Goal: Task Accomplishment & Management: Complete application form

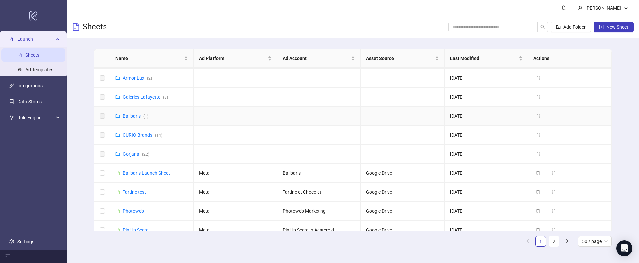
scroll to position [101, 0]
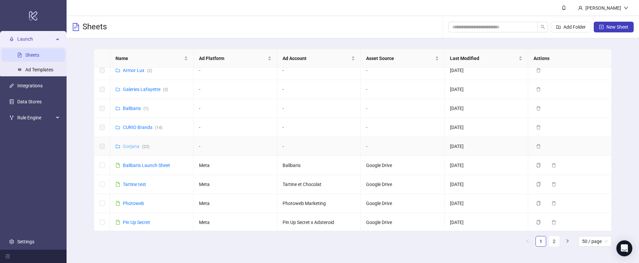
click at [130, 145] on link "Gorjana ( 22 )" at bounding box center [136, 145] width 27 height 5
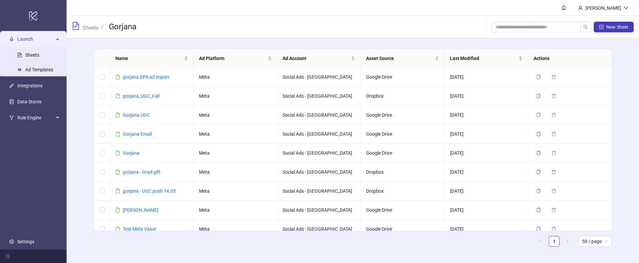
click at [600, 36] on div "New Sheet" at bounding box center [562, 26] width 142 height 21
click at [601, 28] on icon "plus-square" at bounding box center [601, 27] width 5 height 5
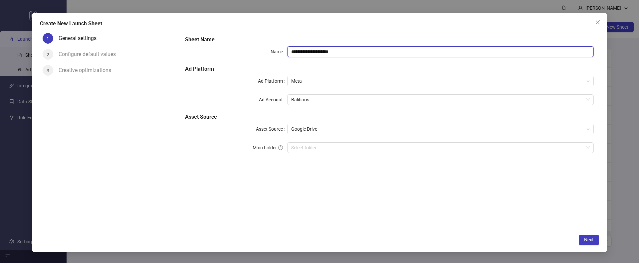
click at [320, 50] on input "**********" at bounding box center [440, 51] width 306 height 11
type input "*****"
click at [318, 99] on span "Balibaris" at bounding box center [440, 100] width 298 height 10
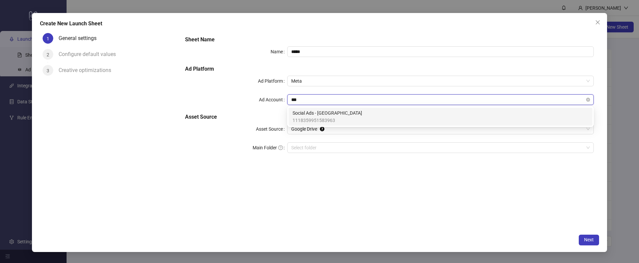
type input "****"
click at [318, 127] on span "Google Drive" at bounding box center [440, 129] width 298 height 10
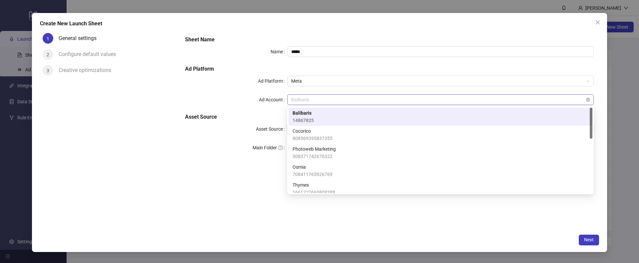
click at [301, 99] on span "Balibaris" at bounding box center [440, 100] width 298 height 10
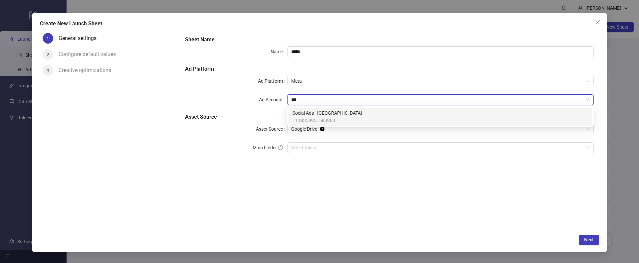
type input "****"
click at [310, 116] on span "Social Ads - [GEOGRAPHIC_DATA]" at bounding box center [328, 112] width 70 height 7
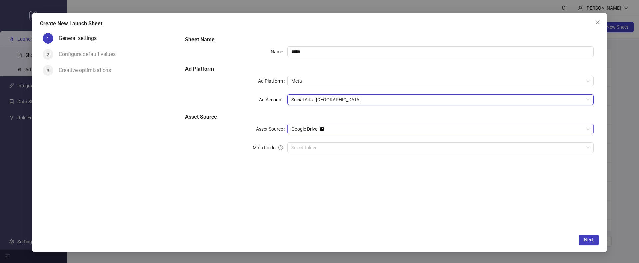
click at [297, 130] on span "Google Drive" at bounding box center [440, 129] width 298 height 10
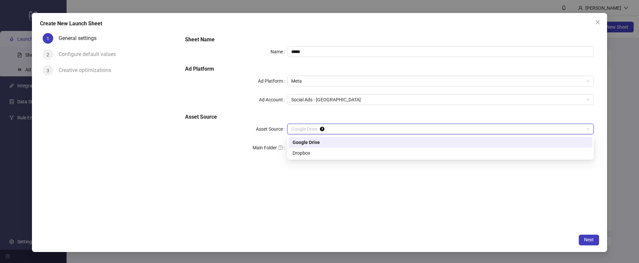
click at [297, 144] on div "Google Drive" at bounding box center [441, 141] width 296 height 7
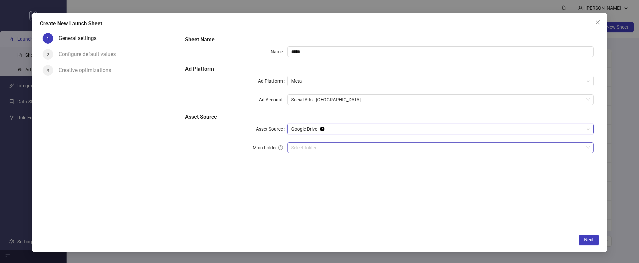
click at [293, 150] on input "Main Folder" at bounding box center [437, 147] width 293 height 10
click at [310, 145] on input "Main Folder" at bounding box center [437, 147] width 293 height 10
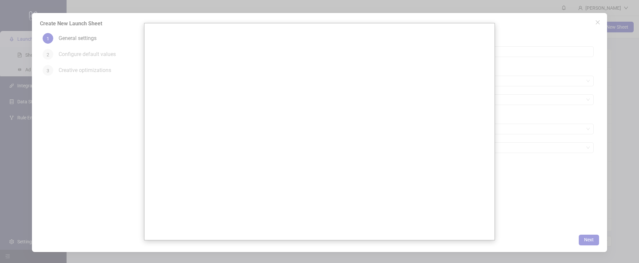
scroll to position [99, 0]
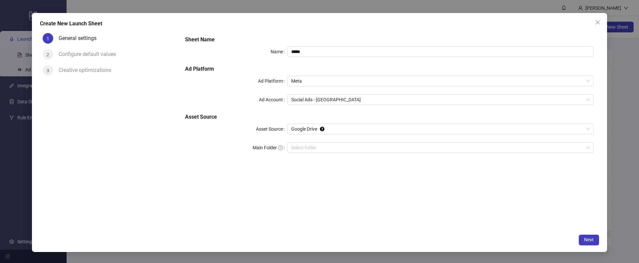
click at [590, 23] on div "Create New Launch Sheet" at bounding box center [319, 24] width 559 height 8
click at [596, 23] on icon "close" at bounding box center [597, 22] width 5 height 5
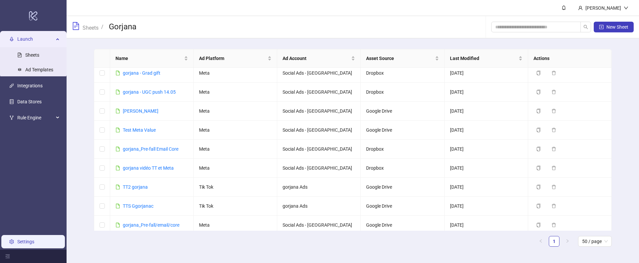
click at [25, 239] on link "Settings" at bounding box center [25, 241] width 17 height 5
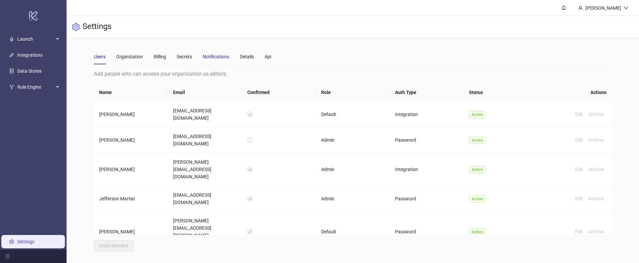
click at [209, 55] on div "Notifications" at bounding box center [216, 56] width 27 height 7
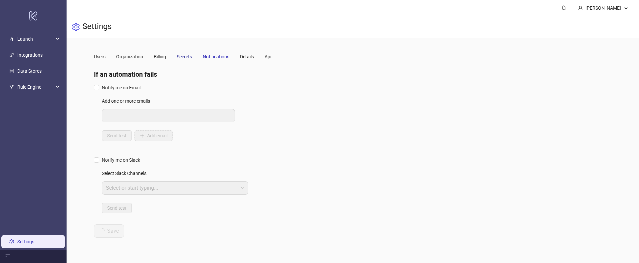
click at [188, 55] on div "Secrets" at bounding box center [184, 56] width 15 height 7
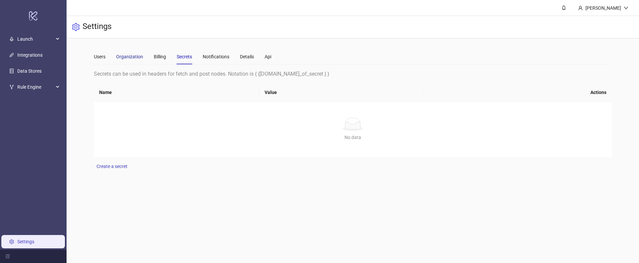
click at [134, 56] on div "Organization" at bounding box center [129, 56] width 27 height 7
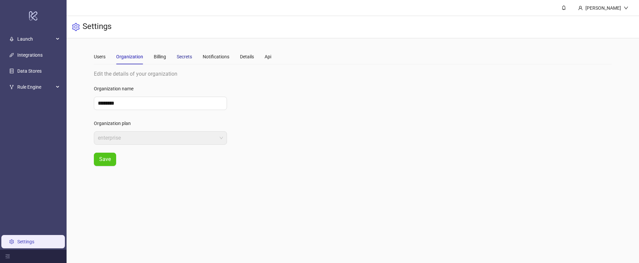
click at [181, 59] on div "Secrets" at bounding box center [184, 56] width 15 height 7
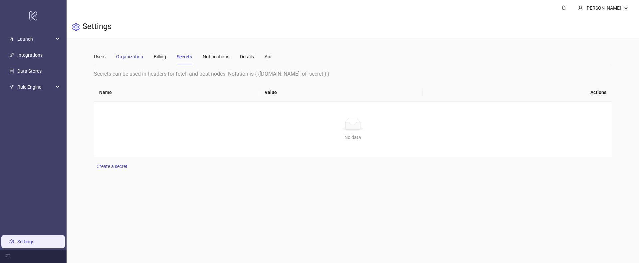
click at [139, 54] on div "Organization" at bounding box center [129, 56] width 27 height 7
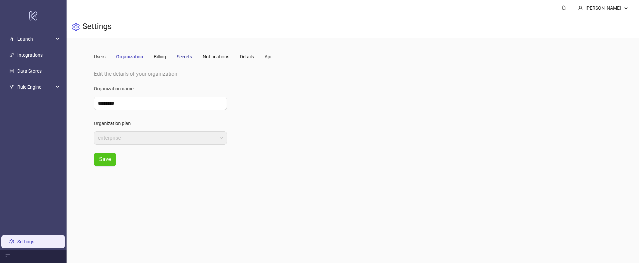
click at [177, 56] on div "Secrets" at bounding box center [184, 56] width 15 height 7
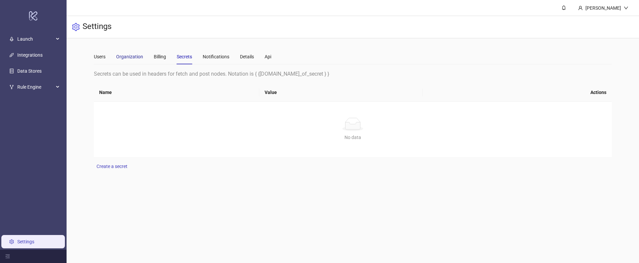
click at [129, 56] on div "Organization" at bounding box center [129, 56] width 27 height 7
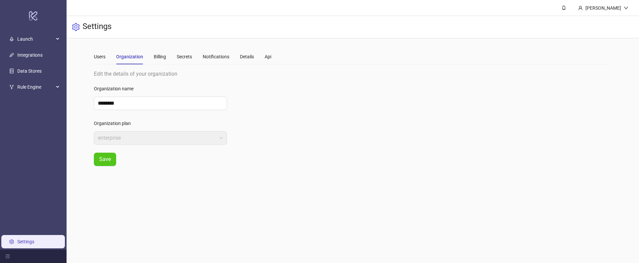
click at [234, 56] on div "Users Organization Billing Secrets Notifications Details Api" at bounding box center [182, 56] width 177 height 15
click at [247, 56] on div "Details" at bounding box center [247, 56] width 14 height 7
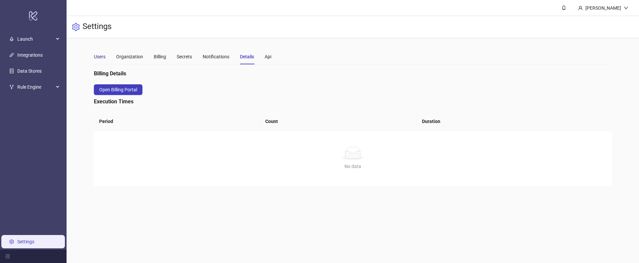
click at [101, 54] on div "Users" at bounding box center [100, 56] width 12 height 7
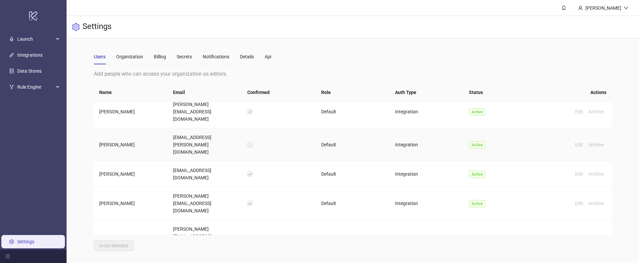
scroll to position [381, 0]
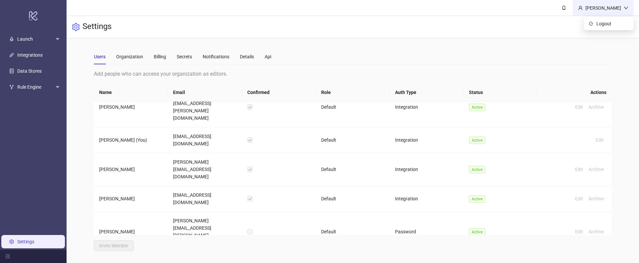
click at [588, 9] on div "[PERSON_NAME]" at bounding box center [603, 7] width 41 height 7
click at [596, 8] on div "[PERSON_NAME]" at bounding box center [603, 7] width 41 height 7
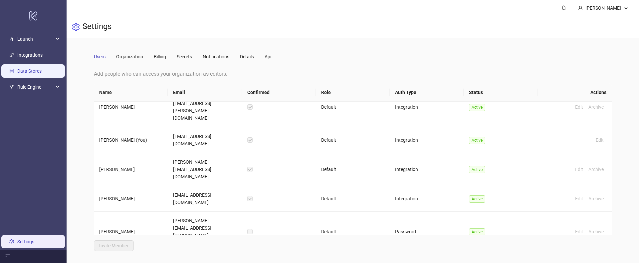
click at [31, 74] on link "Data Stores" at bounding box center [29, 70] width 24 height 5
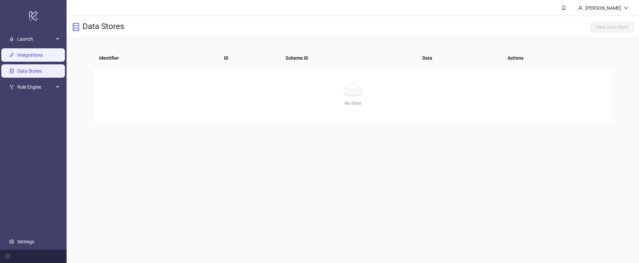
click at [25, 55] on link "Integrations" at bounding box center [29, 54] width 25 height 5
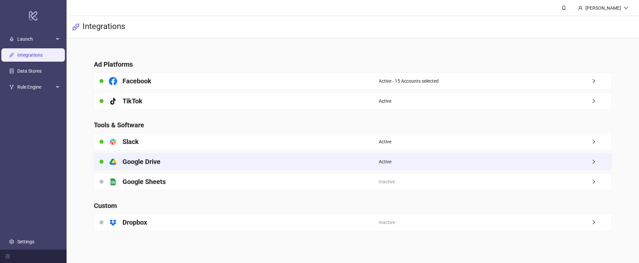
click at [147, 164] on h4 "Google Drive" at bounding box center [141, 161] width 38 height 9
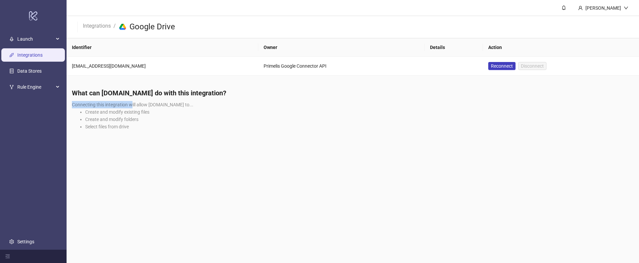
drag, startPoint x: 71, startPoint y: 105, endPoint x: 133, endPoint y: 104, distance: 62.2
click at [131, 104] on div "What can Kitchn.io do with this integration? Connecting this integration will a…" at bounding box center [353, 111] width 572 height 57
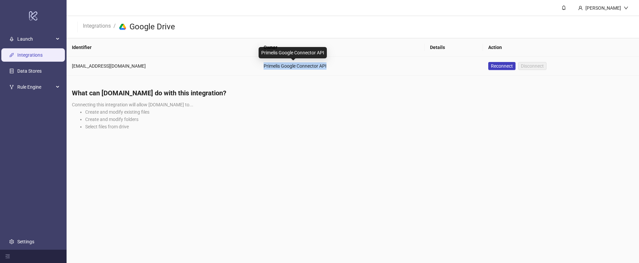
drag, startPoint x: 201, startPoint y: 66, endPoint x: 282, endPoint y: 66, distance: 80.9
click at [282, 66] on div "Primelis Google Connector API" at bounding box center [342, 65] width 156 height 7
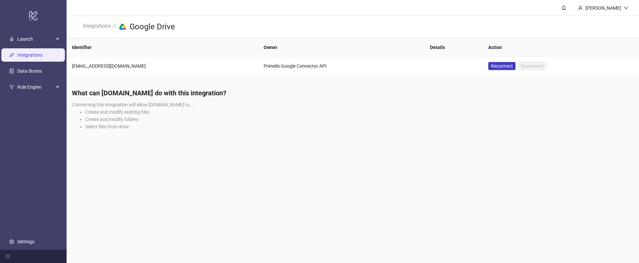
click at [181, 116] on li "Create and modify folders" at bounding box center [359, 118] width 548 height 7
drag, startPoint x: 127, startPoint y: 128, endPoint x: 80, endPoint y: 111, distance: 50.2
click at [80, 111] on ul "Create and modify existing files Create and modify folders Select files from dr…" at bounding box center [353, 119] width 562 height 22
click at [140, 129] on li "Select files from drive" at bounding box center [359, 126] width 548 height 7
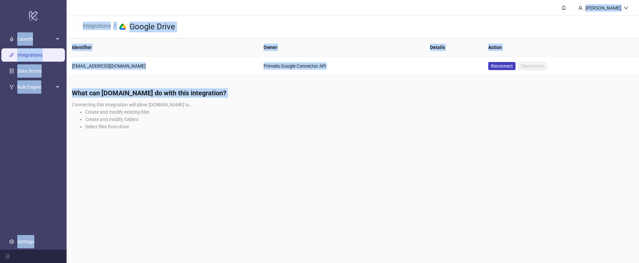
drag, startPoint x: 140, startPoint y: 129, endPoint x: 77, endPoint y: 107, distance: 66.3
click at [78, 107] on div "What can Kitchn.io do with this integration? Connecting this integration will a…" at bounding box center [353, 111] width 572 height 57
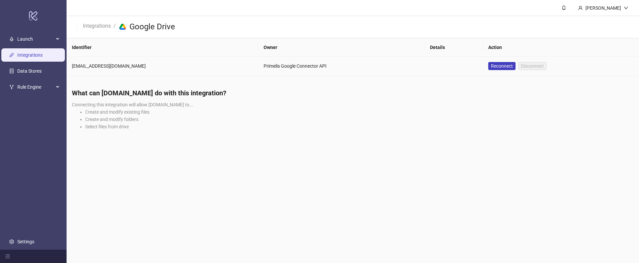
click at [96, 72] on td "primelis@kitchn.io" at bounding box center [163, 66] width 192 height 19
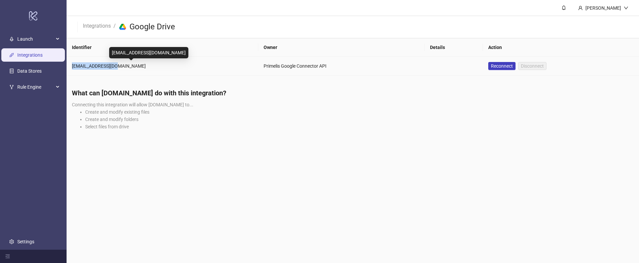
drag, startPoint x: 116, startPoint y: 70, endPoint x: 71, endPoint y: 66, distance: 45.2
click at [71, 66] on td "primelis@kitchn.io" at bounding box center [163, 66] width 192 height 19
copy div "primelis@kitchn.io"
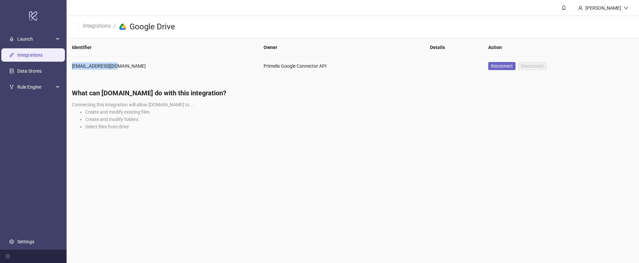
click at [491, 68] on span "Reconnect" at bounding box center [502, 65] width 22 height 5
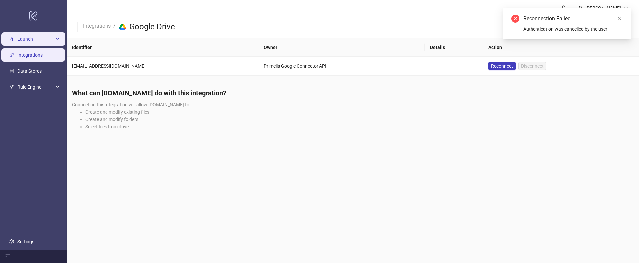
click at [19, 40] on span "Launch" at bounding box center [35, 38] width 37 height 13
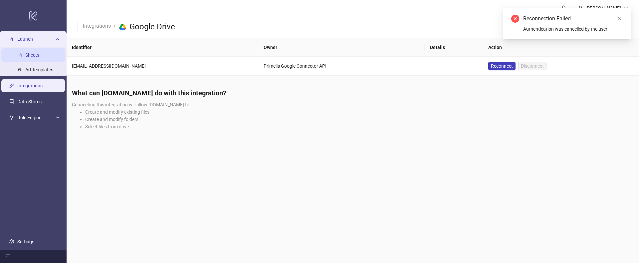
click at [31, 56] on link "Sheets" at bounding box center [32, 54] width 14 height 5
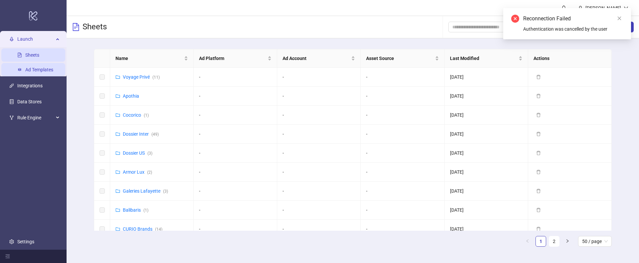
click at [33, 70] on link "Ad Templates" at bounding box center [39, 69] width 28 height 5
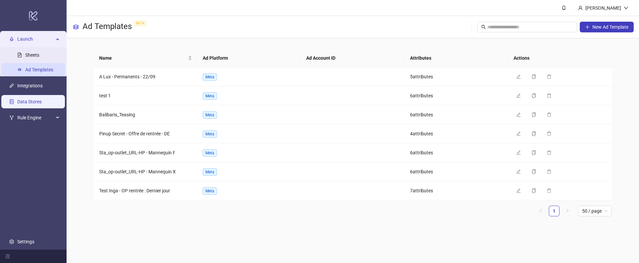
click at [41, 99] on link "Data Stores" at bounding box center [29, 101] width 24 height 5
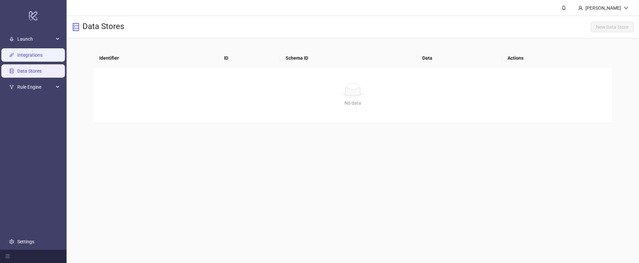
click at [21, 57] on link "Integrations" at bounding box center [29, 54] width 25 height 5
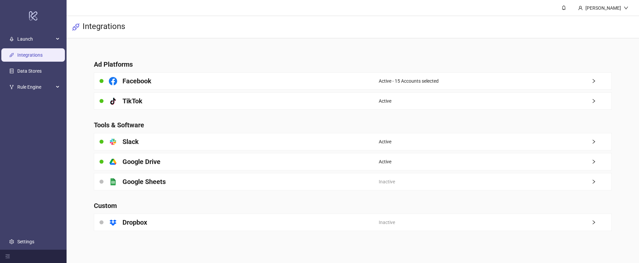
click at [133, 159] on h4 "Google Drive" at bounding box center [141, 161] width 38 height 9
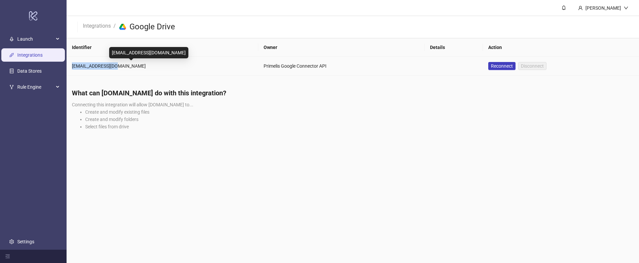
drag, startPoint x: 70, startPoint y: 66, endPoint x: 128, endPoint y: 67, distance: 58.3
click at [128, 67] on td "primelis@kitchn.io" at bounding box center [163, 66] width 192 height 19
copy div "primelis@kitchn.io"
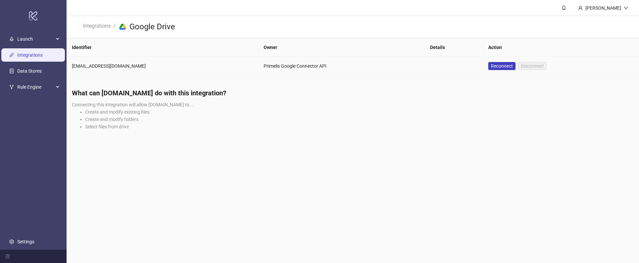
click at [98, 76] on main "Sébastien Tamisier Integrations / platform/google_drive Google Drive Identifier…" at bounding box center [353, 131] width 572 height 263
click at [30, 39] on span "Launch" at bounding box center [35, 38] width 37 height 13
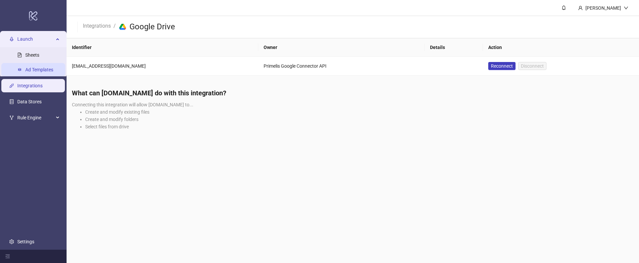
click at [26, 52] on link "Sheets" at bounding box center [32, 54] width 14 height 5
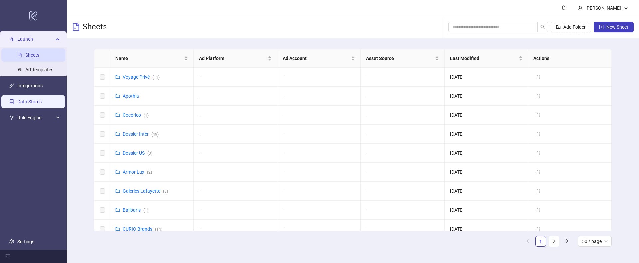
click at [28, 99] on link "Data Stores" at bounding box center [29, 101] width 24 height 5
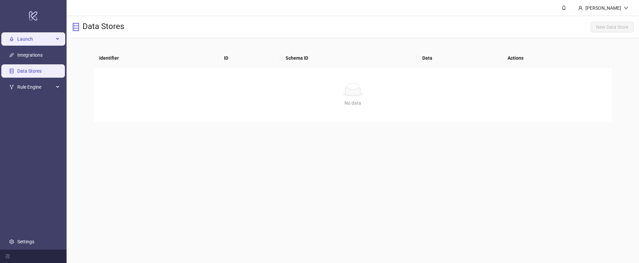
click at [26, 41] on span "Launch" at bounding box center [35, 38] width 37 height 13
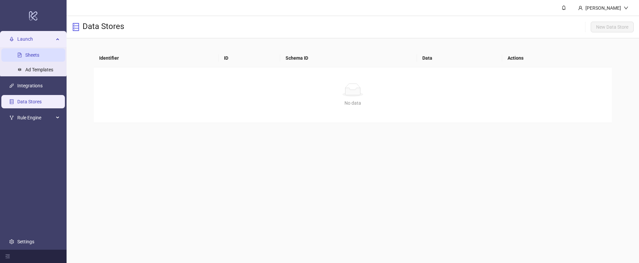
click at [28, 55] on link "Sheets" at bounding box center [32, 54] width 14 height 5
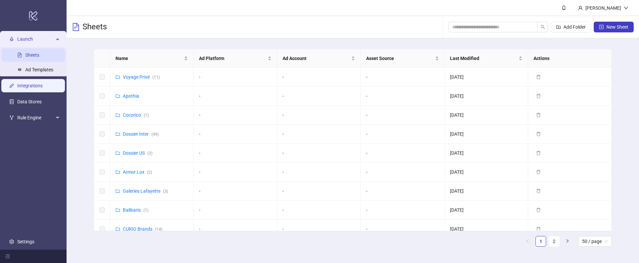
click at [33, 84] on link "Integrations" at bounding box center [29, 85] width 25 height 5
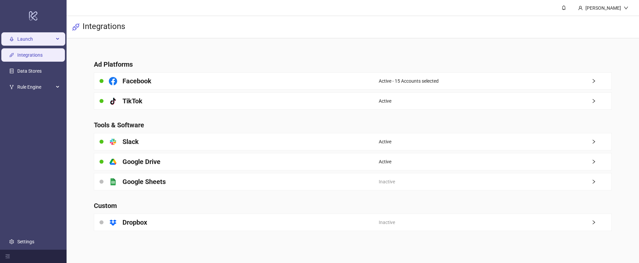
click at [20, 35] on span "Launch" at bounding box center [35, 38] width 37 height 13
click at [20, 41] on span "Launch" at bounding box center [35, 38] width 37 height 13
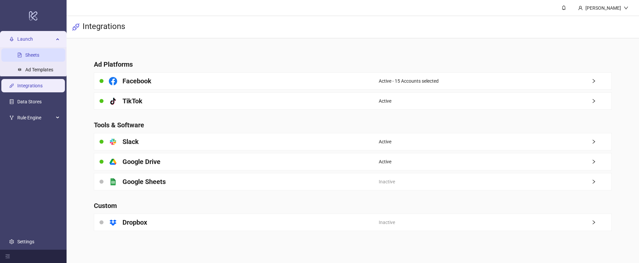
click at [30, 53] on link "Sheets" at bounding box center [32, 54] width 14 height 5
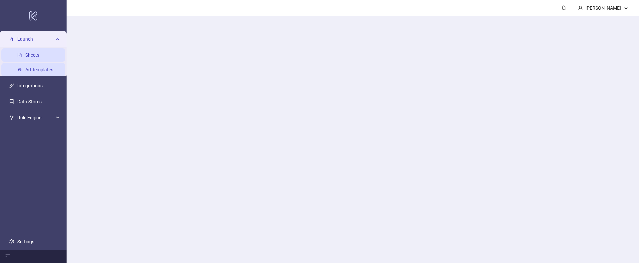
click at [36, 71] on link "Ad Templates" at bounding box center [39, 69] width 28 height 5
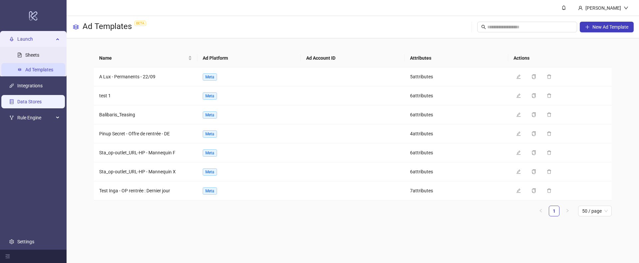
click at [23, 104] on link "Data Stores" at bounding box center [29, 101] width 24 height 5
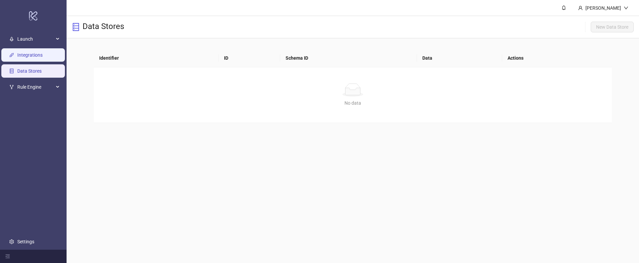
click at [19, 54] on link "Integrations" at bounding box center [29, 54] width 25 height 5
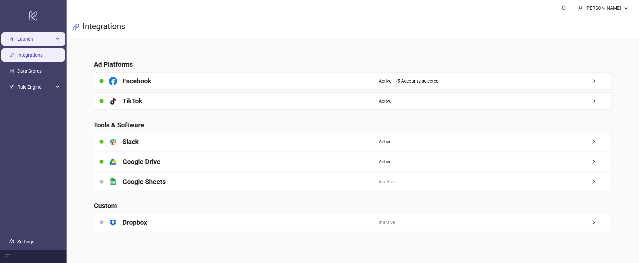
click at [19, 35] on span "Launch" at bounding box center [35, 38] width 37 height 13
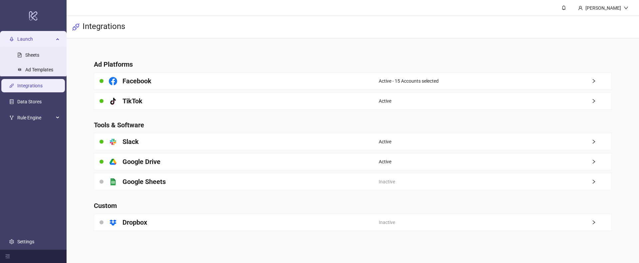
click at [19, 38] on span "Launch" at bounding box center [35, 38] width 37 height 13
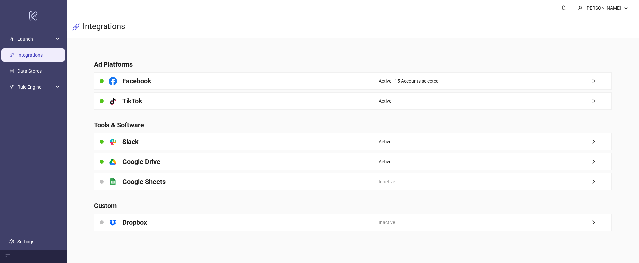
click at [32, 56] on link "Integrations" at bounding box center [29, 54] width 25 height 5
click at [26, 36] on span "Launch" at bounding box center [35, 38] width 37 height 13
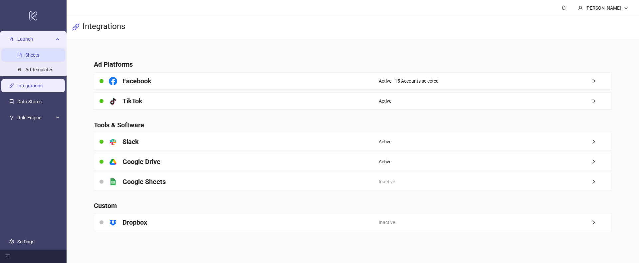
click at [32, 53] on link "Sheets" at bounding box center [32, 54] width 14 height 5
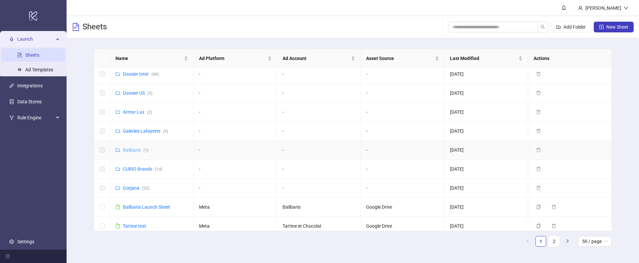
scroll to position [69, 0]
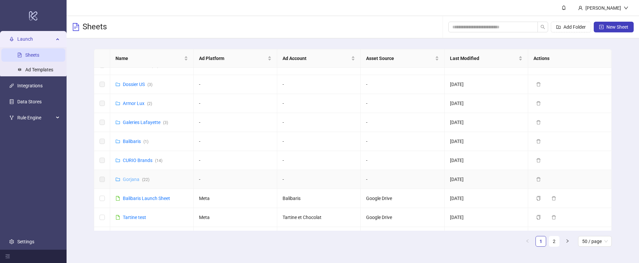
click at [130, 180] on link "Gorjana ( 22 )" at bounding box center [136, 178] width 27 height 5
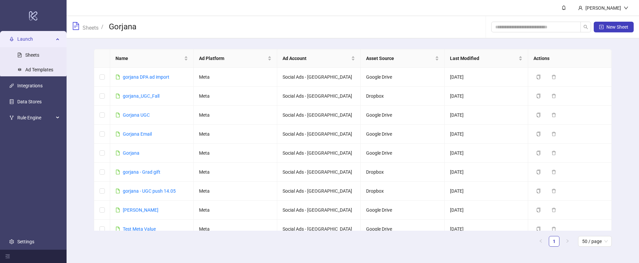
click at [616, 18] on div "New Sheet" at bounding box center [562, 26] width 142 height 21
click at [614, 24] on button "New Sheet" at bounding box center [614, 27] width 40 height 11
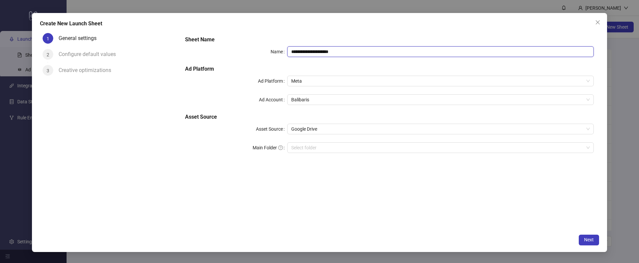
click at [333, 50] on input "**********" at bounding box center [440, 51] width 306 height 11
type input "**********"
click at [314, 101] on span "Balibaris" at bounding box center [440, 100] width 298 height 10
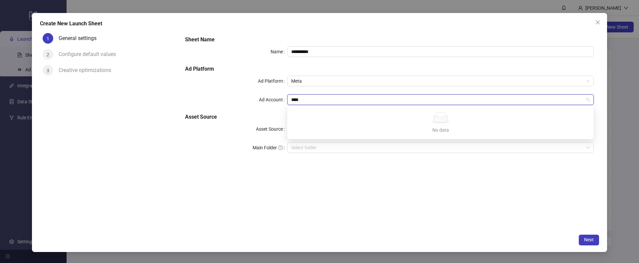
type input "***"
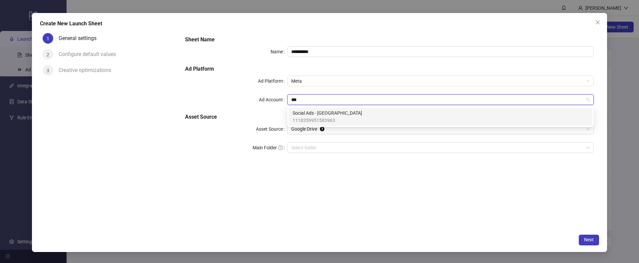
click at [316, 117] on span "1118359951583963" at bounding box center [328, 119] width 70 height 7
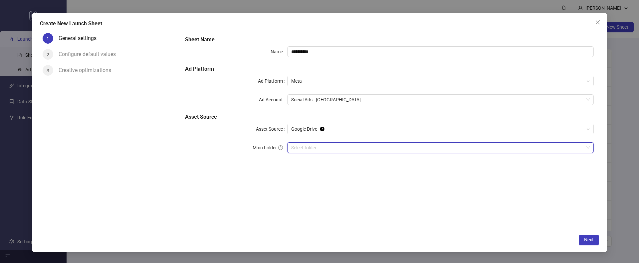
click at [301, 147] on input "Main Folder" at bounding box center [437, 147] width 293 height 10
click at [303, 131] on span "Google Drive" at bounding box center [440, 129] width 298 height 10
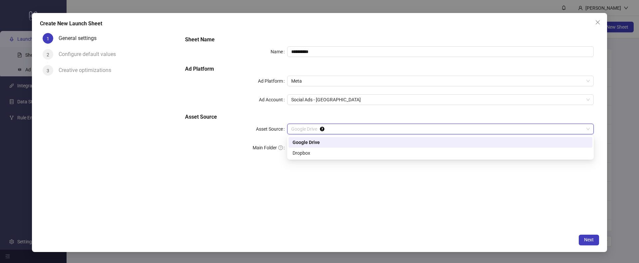
click at [300, 147] on div "Google Drive" at bounding box center [441, 142] width 304 height 11
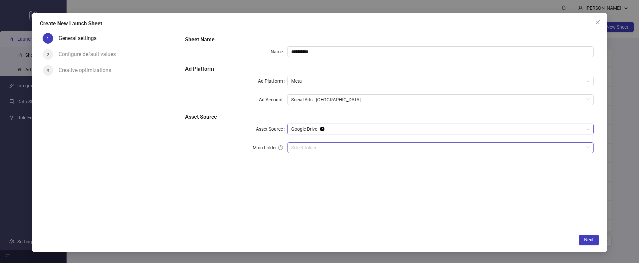
click at [300, 152] on div "Select folder" at bounding box center [440, 147] width 306 height 11
click at [309, 126] on span "Google Drive" at bounding box center [440, 129] width 298 height 10
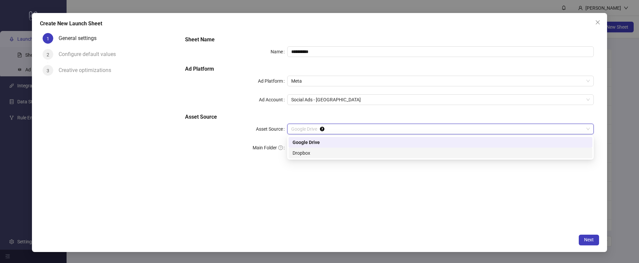
click at [308, 155] on div "Dropbox" at bounding box center [441, 152] width 296 height 7
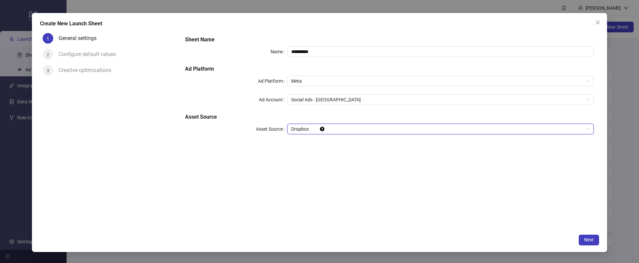
click at [299, 130] on span "Dropbox" at bounding box center [440, 129] width 298 height 10
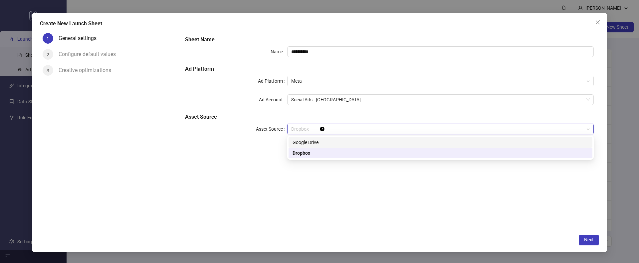
click at [300, 145] on div "Google Drive" at bounding box center [441, 141] width 296 height 7
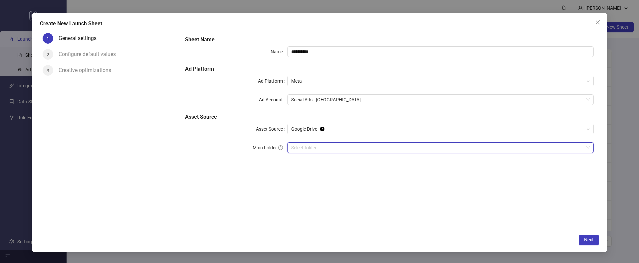
click at [300, 145] on input "Main Folder" at bounding box center [437, 147] width 293 height 10
